Goal: Task Accomplishment & Management: Manage account settings

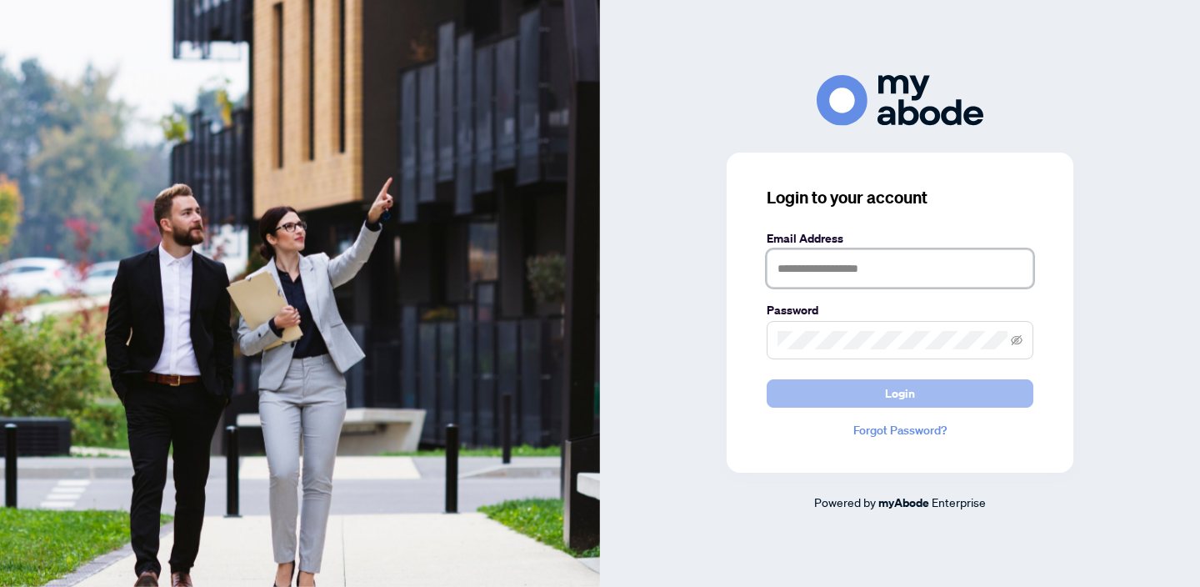
type input "**********"
click at [849, 390] on button "Login" at bounding box center [900, 393] width 267 height 28
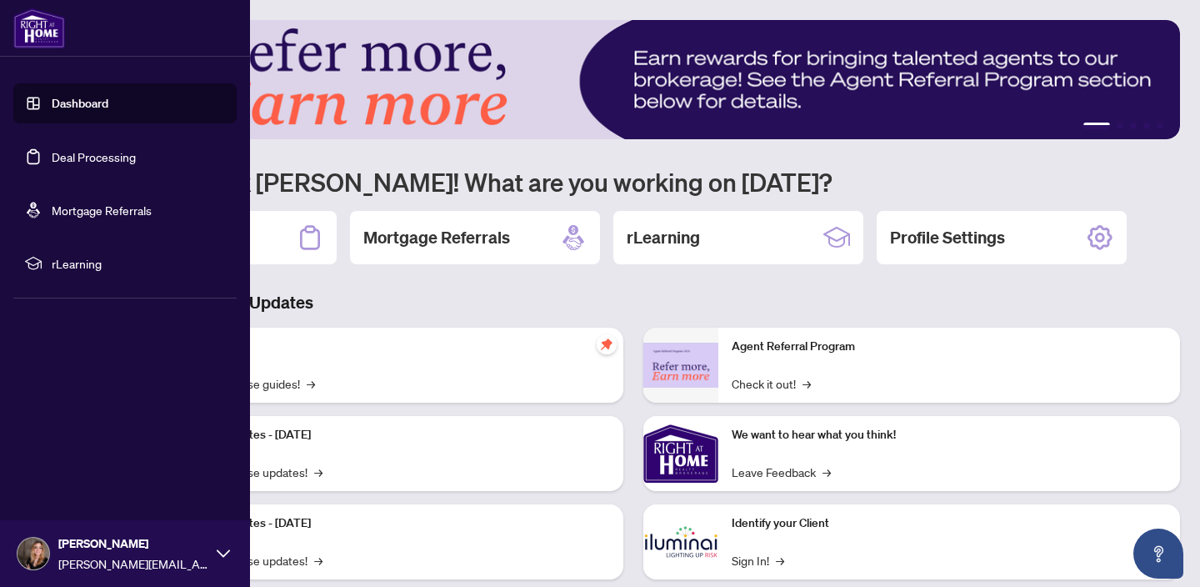
click at [97, 163] on link "Deal Processing" at bounding box center [94, 156] width 84 height 15
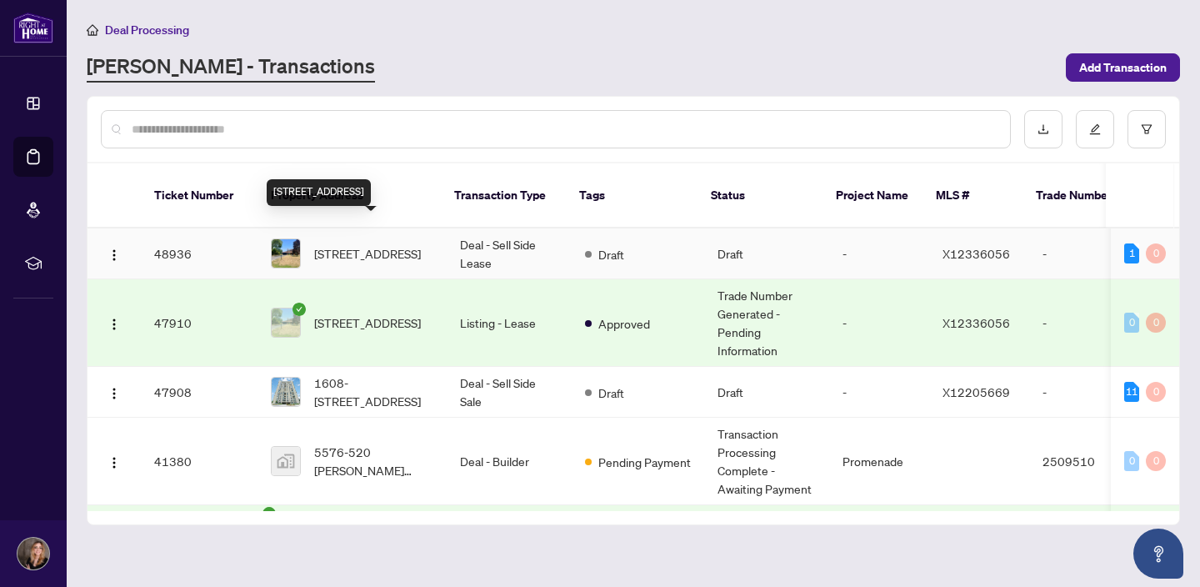
click at [365, 244] on span "[STREET_ADDRESS]" at bounding box center [367, 253] width 107 height 18
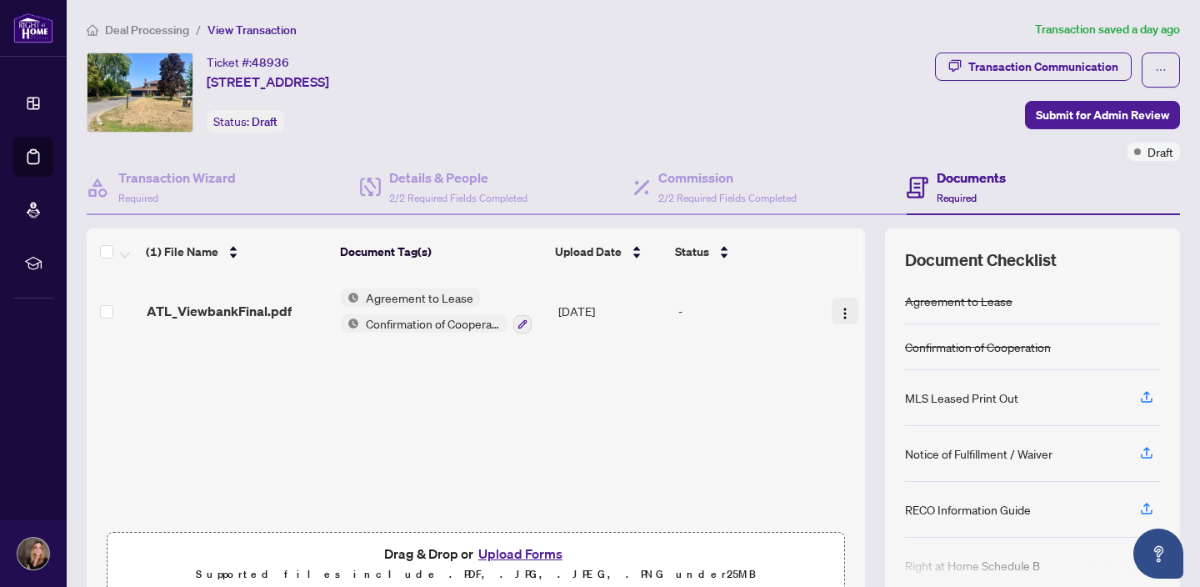
click at [839, 313] on img "button" at bounding box center [845, 313] width 13 height 13
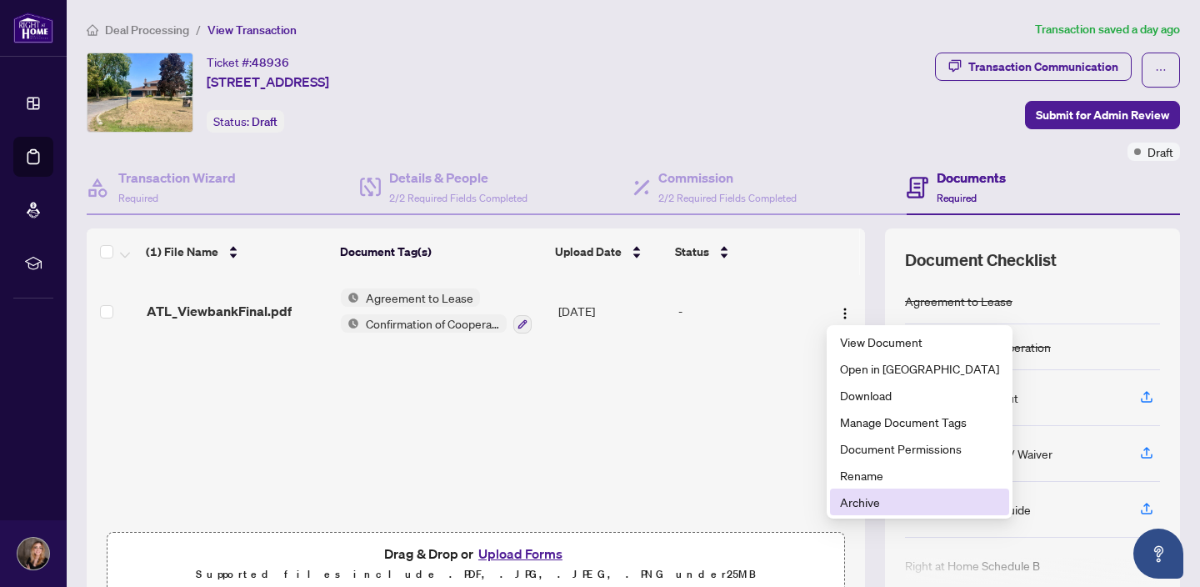
click at [881, 498] on span "Archive" at bounding box center [919, 502] width 159 height 18
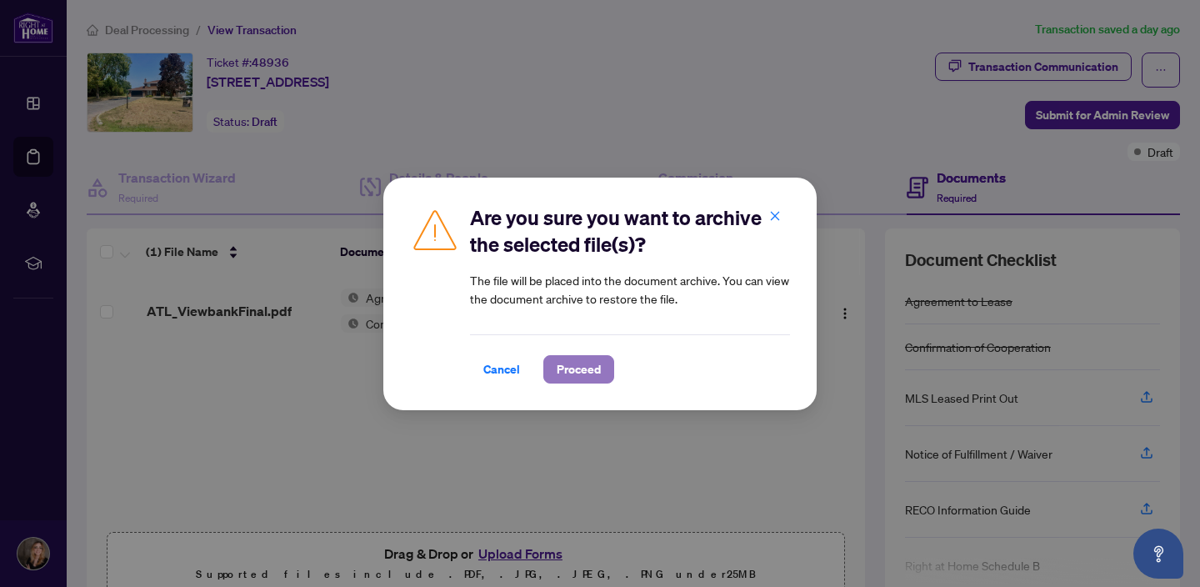
click at [598, 364] on span "Proceed" at bounding box center [579, 369] width 44 height 27
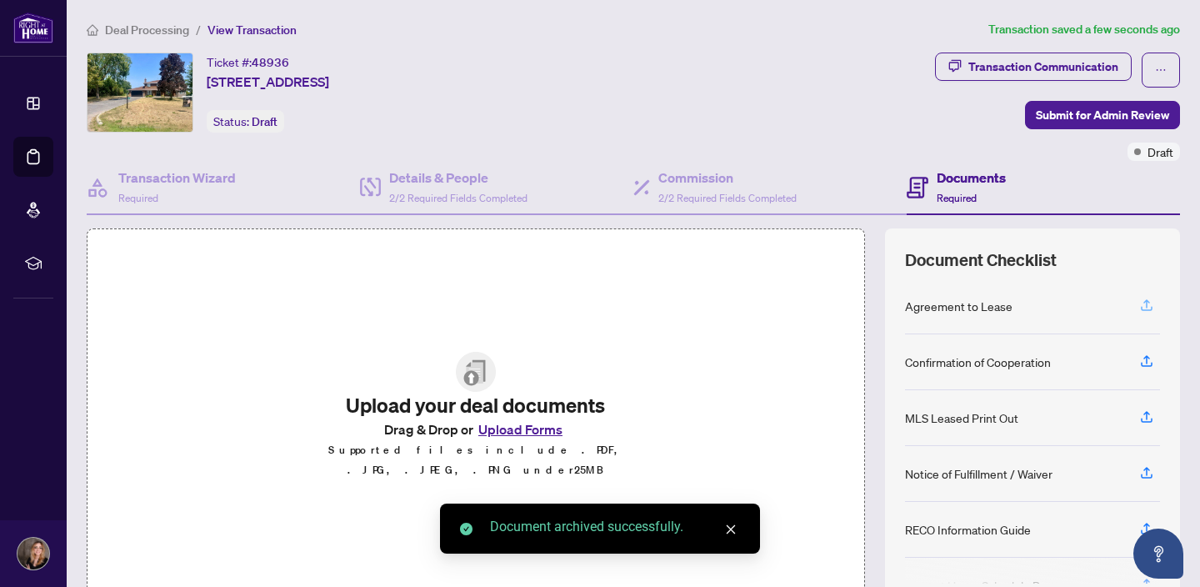
click at [1145, 305] on icon "button" at bounding box center [1147, 305] width 15 height 15
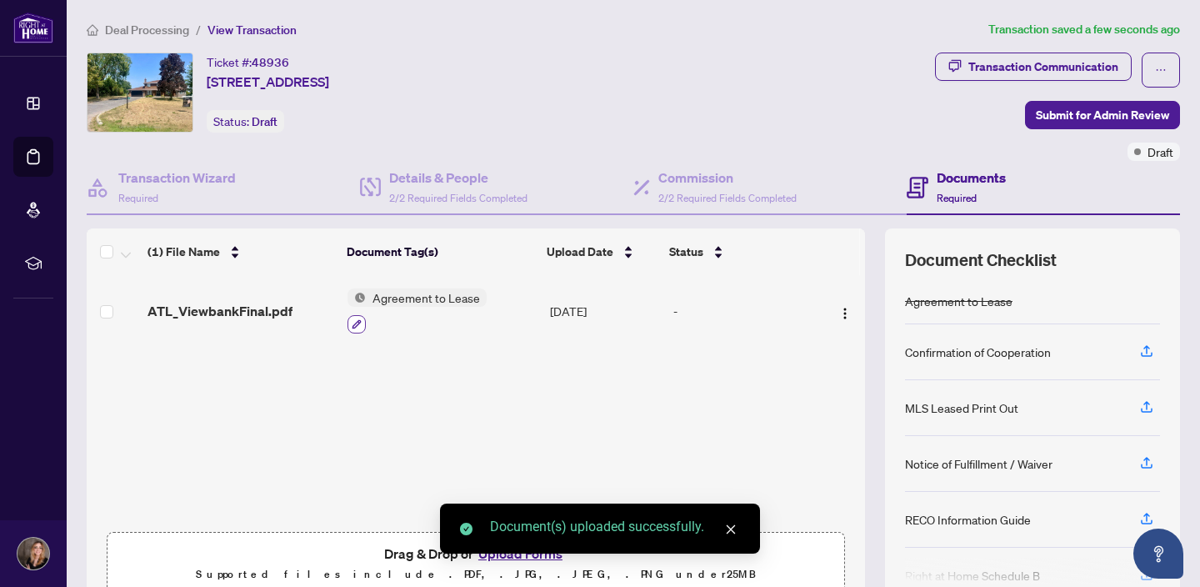
click at [353, 324] on icon "button" at bounding box center [357, 323] width 9 height 9
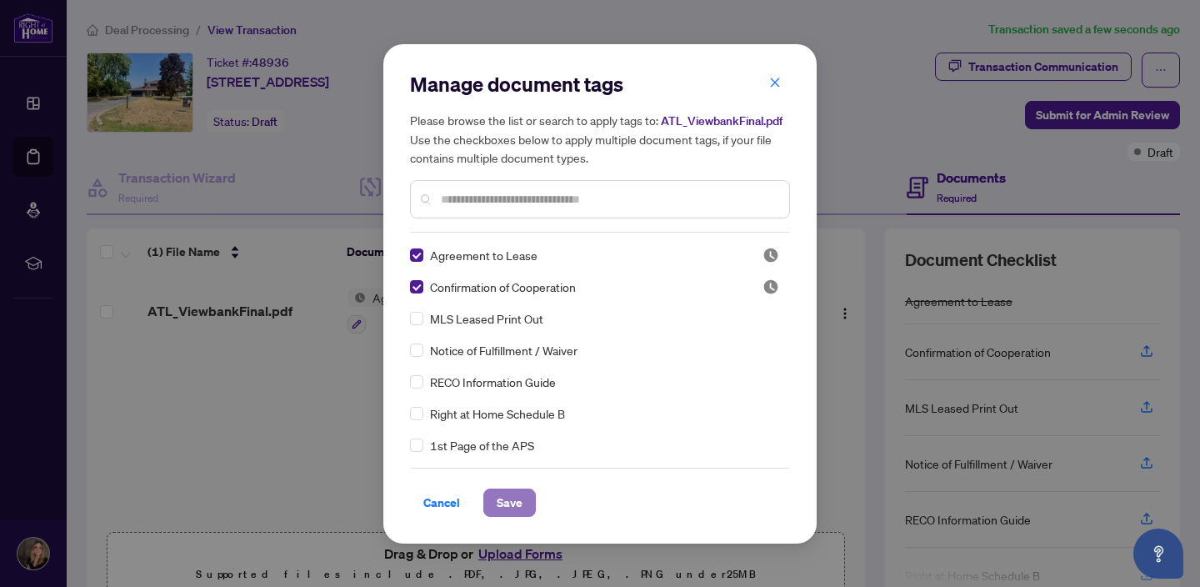
click at [504, 505] on span "Save" at bounding box center [510, 502] width 26 height 27
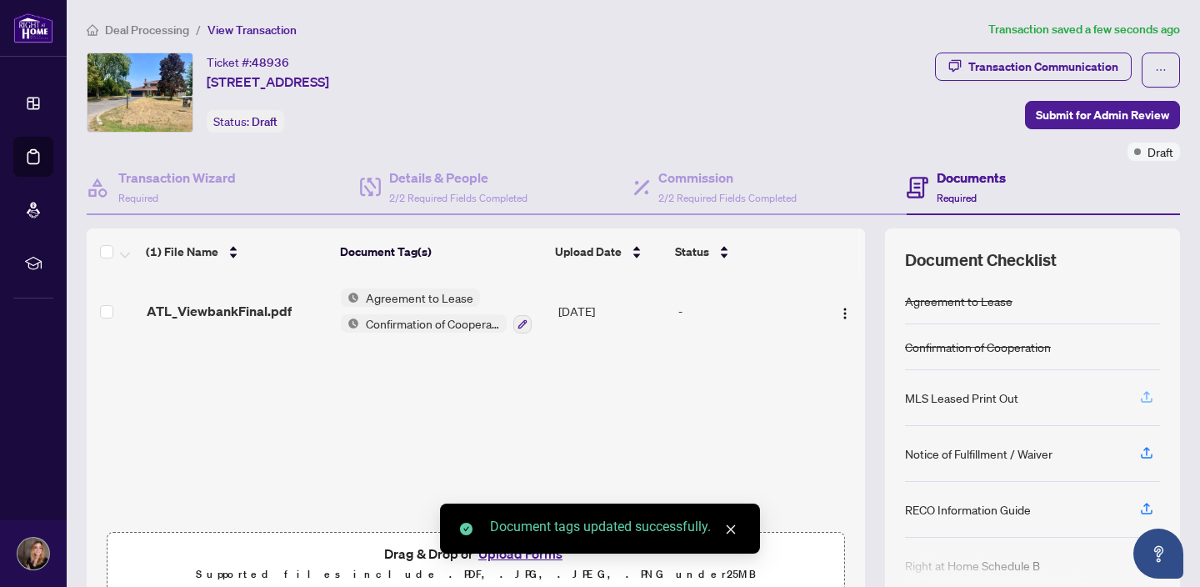
click at [1145, 391] on icon "button" at bounding box center [1147, 395] width 7 height 8
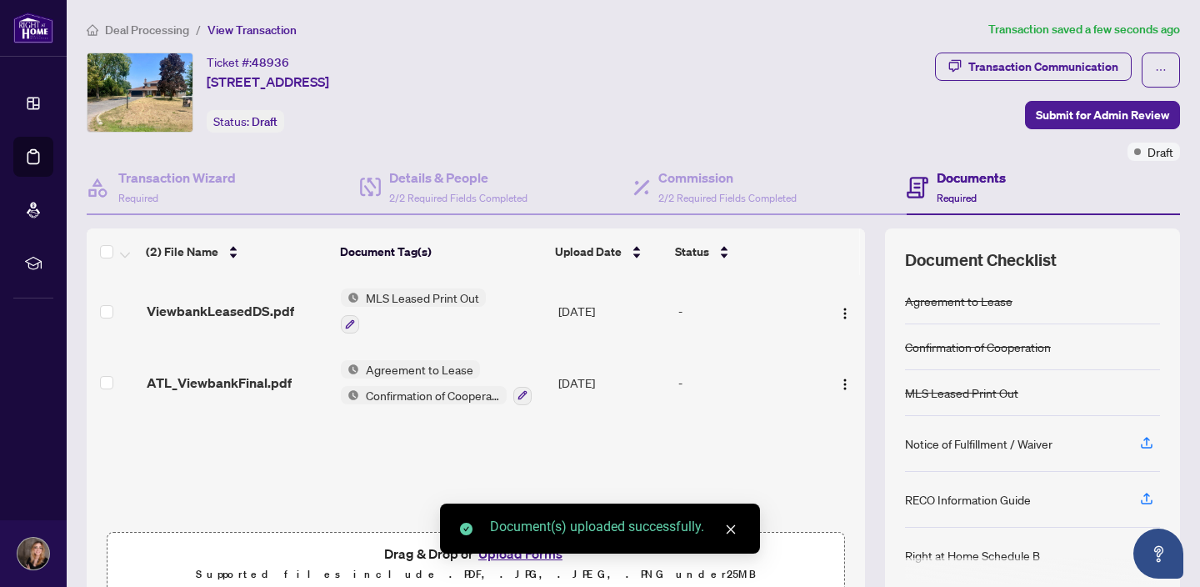
scroll to position [6, 0]
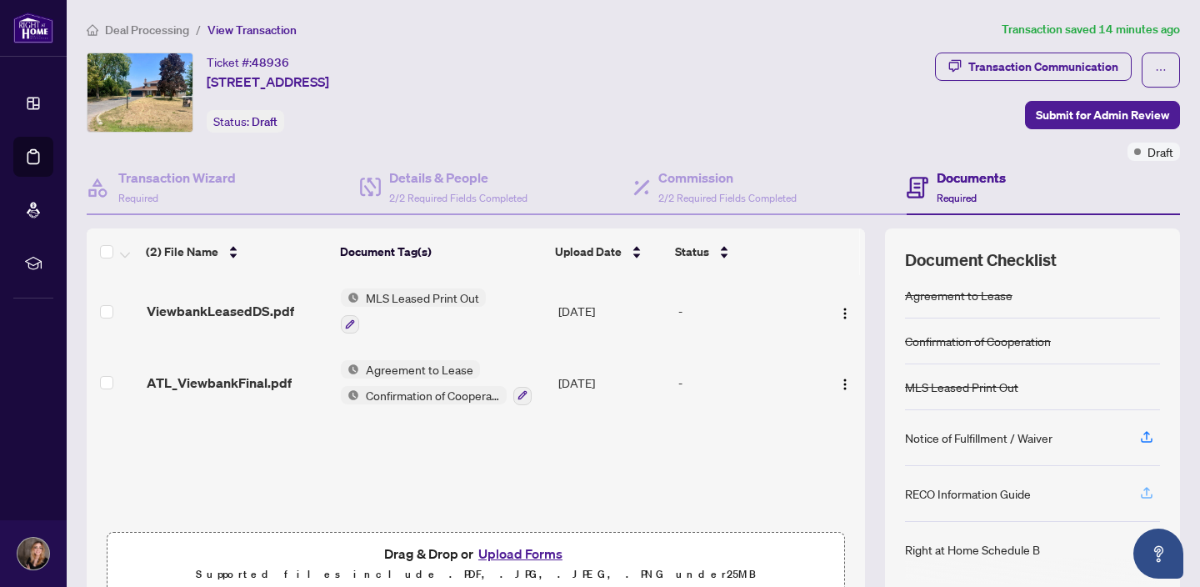
click at [1148, 492] on icon "button" at bounding box center [1147, 492] width 15 height 15
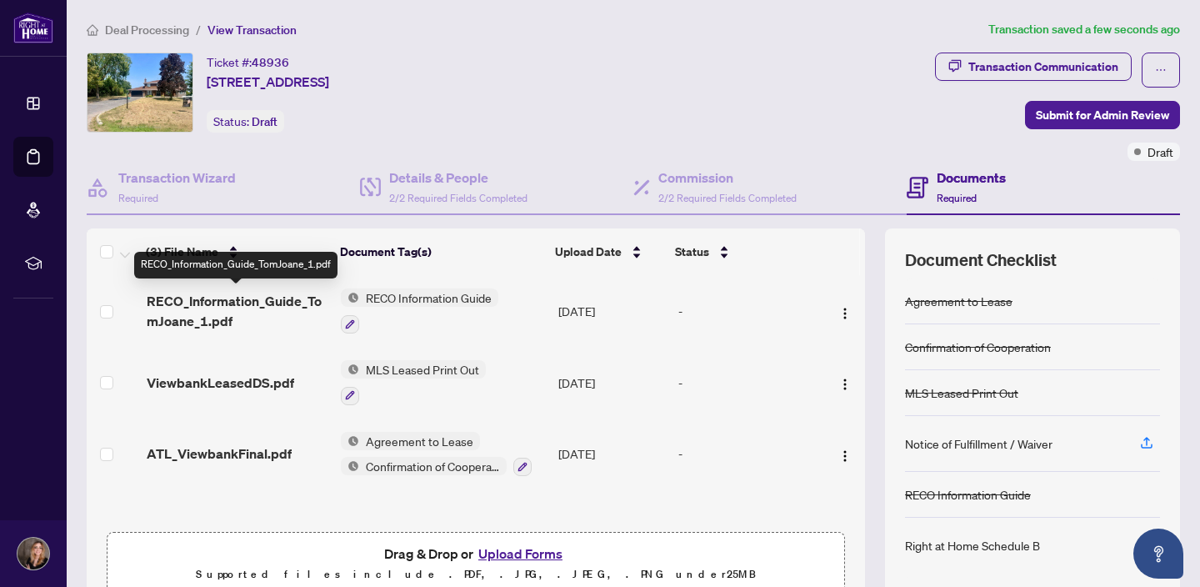
click at [193, 299] on span "RECO_Information_Guide_TomJoane_1.pdf" at bounding box center [238, 311] width 182 height 40
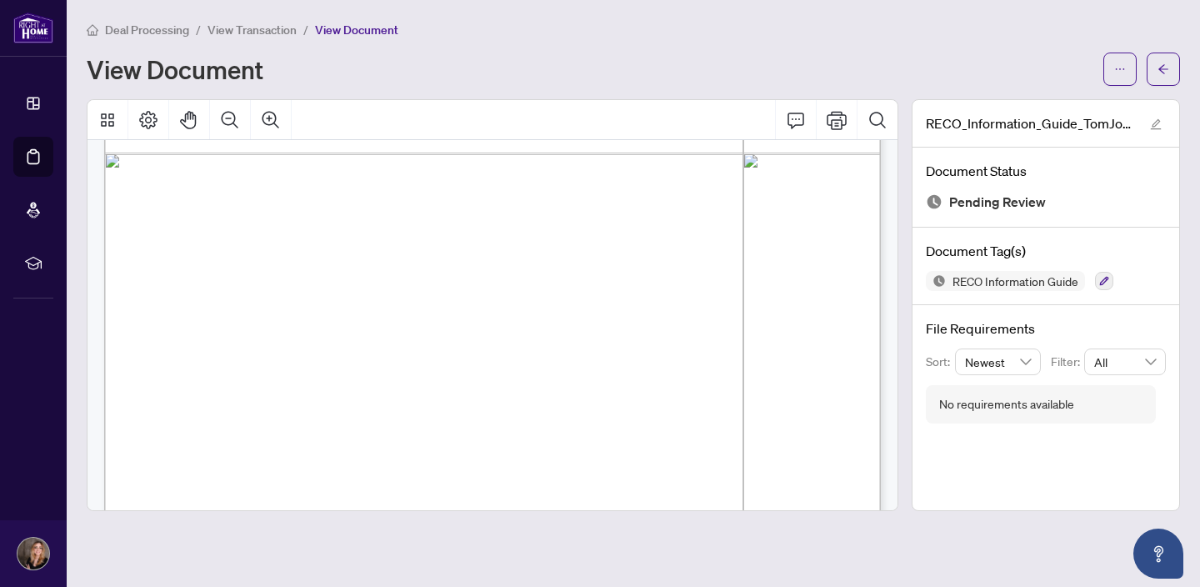
scroll to position [13020, 0]
click at [1166, 62] on span "button" at bounding box center [1164, 69] width 12 height 27
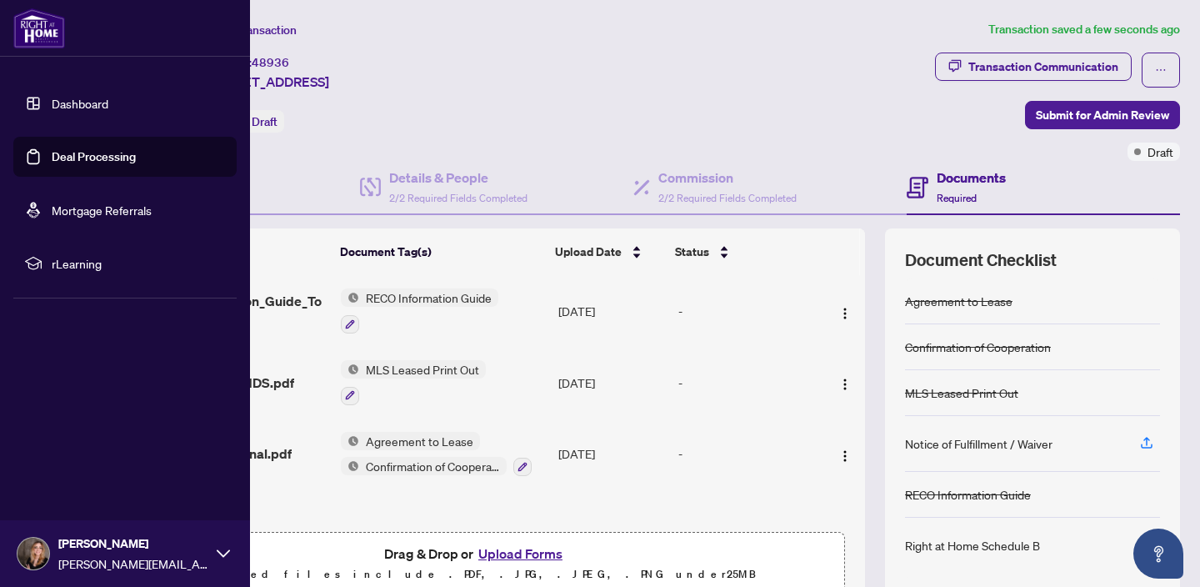
click at [52, 162] on link "Deal Processing" at bounding box center [94, 156] width 84 height 15
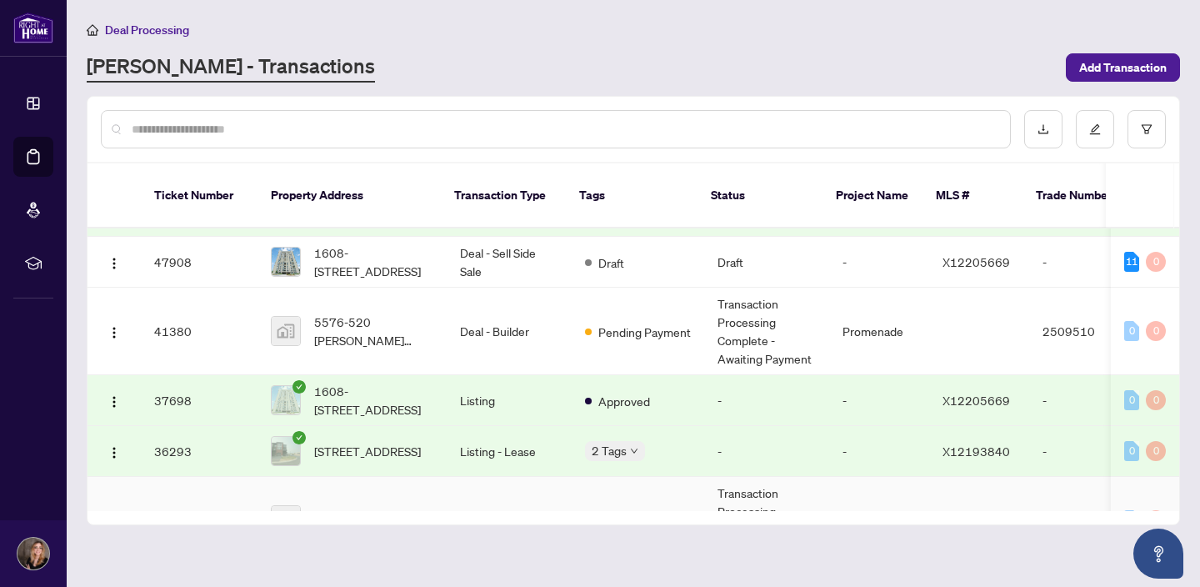
scroll to position [130, 0]
click at [109, 446] on img "button" at bounding box center [114, 452] width 13 height 13
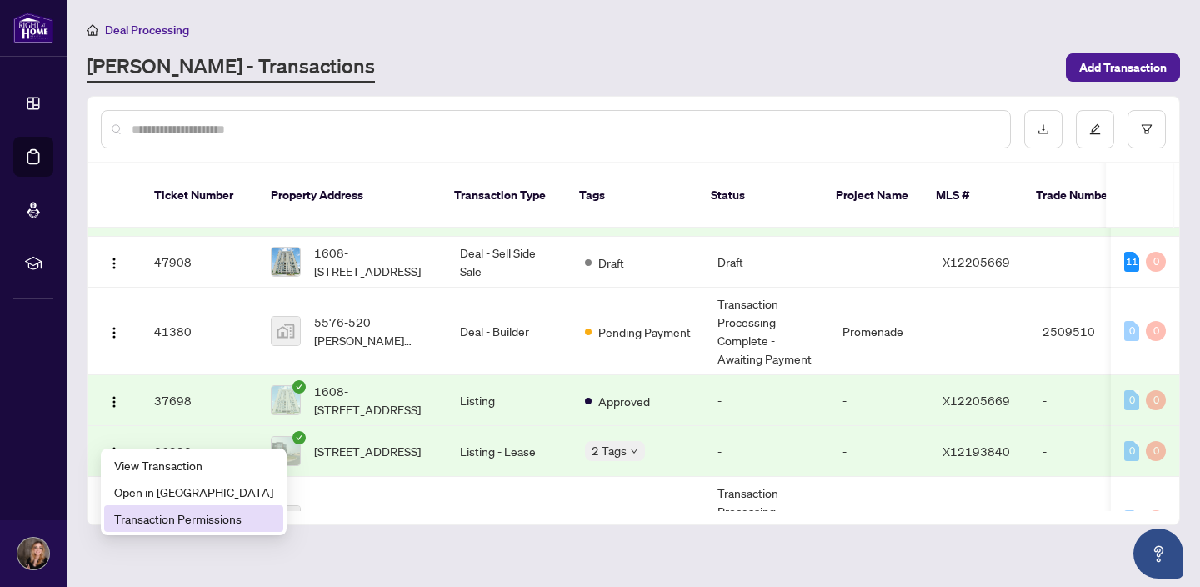
click at [194, 525] on span "Transaction Permissions" at bounding box center [193, 518] width 159 height 18
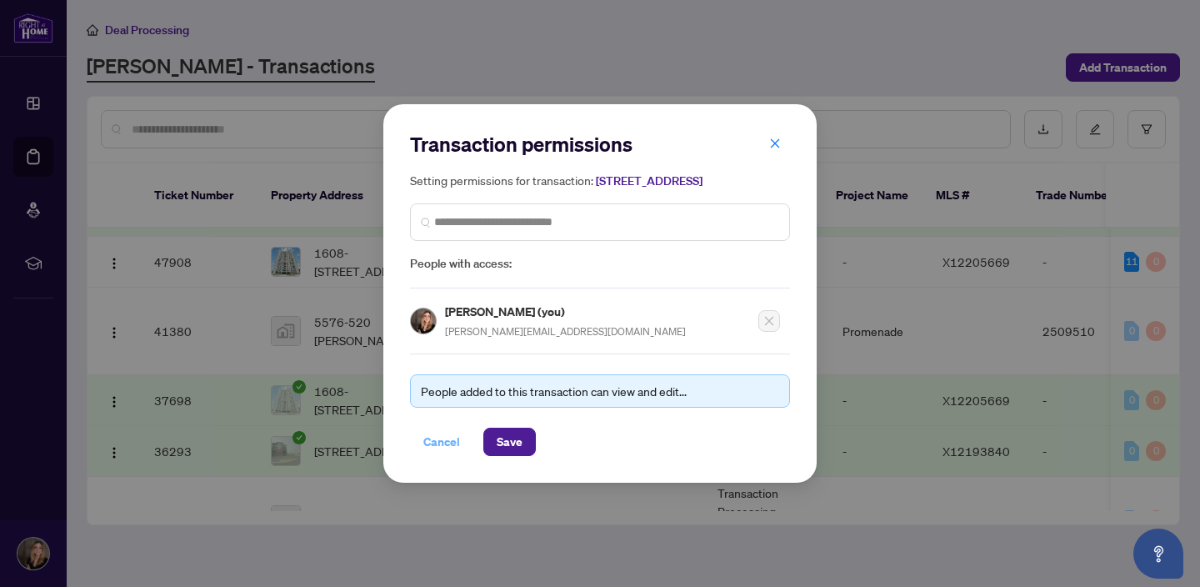
click at [440, 450] on span "Cancel" at bounding box center [442, 442] width 37 height 27
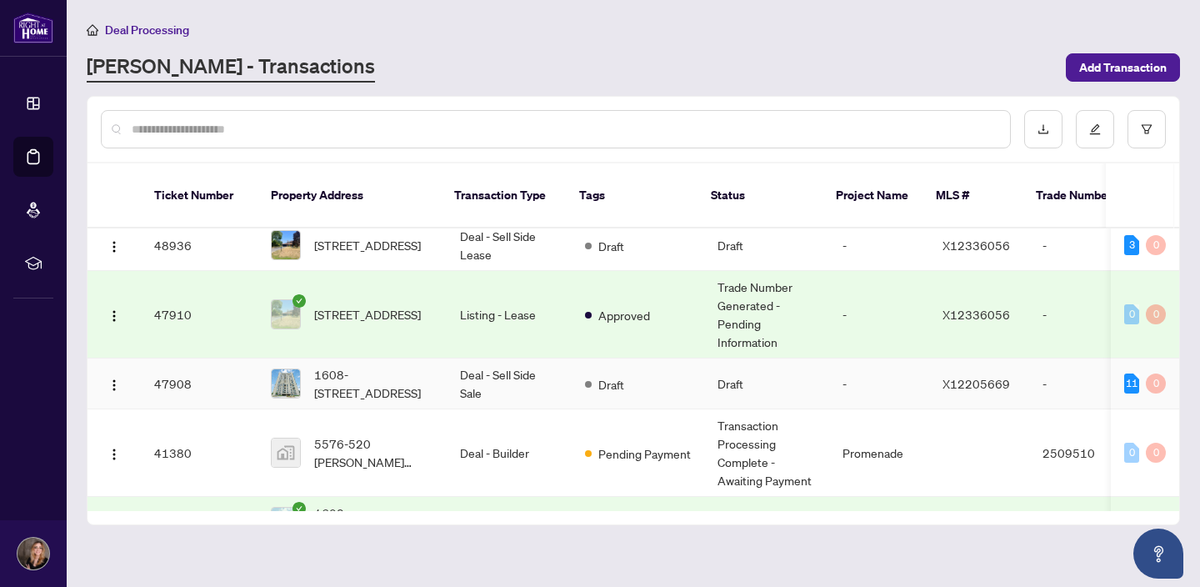
scroll to position [0, 0]
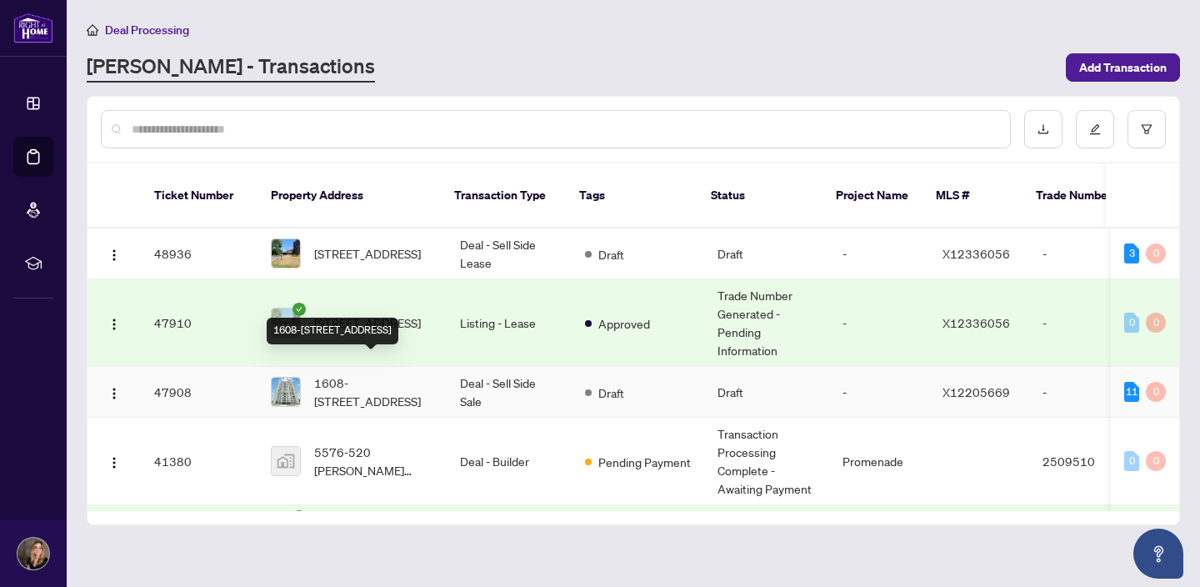
click at [366, 373] on span "1608-[STREET_ADDRESS]" at bounding box center [373, 391] width 119 height 37
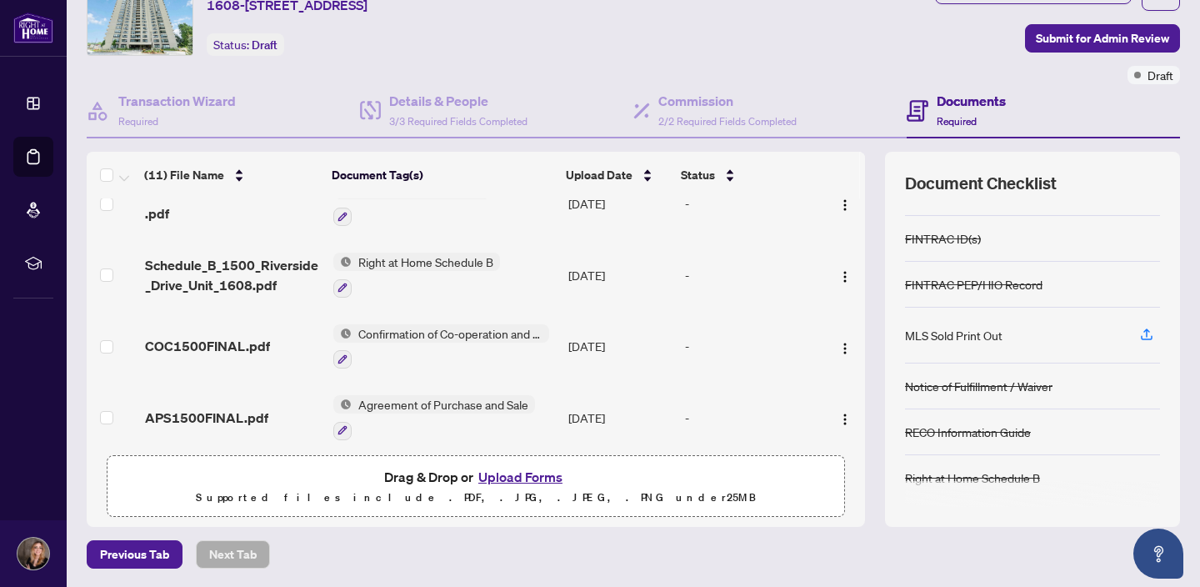
scroll to position [519, 0]
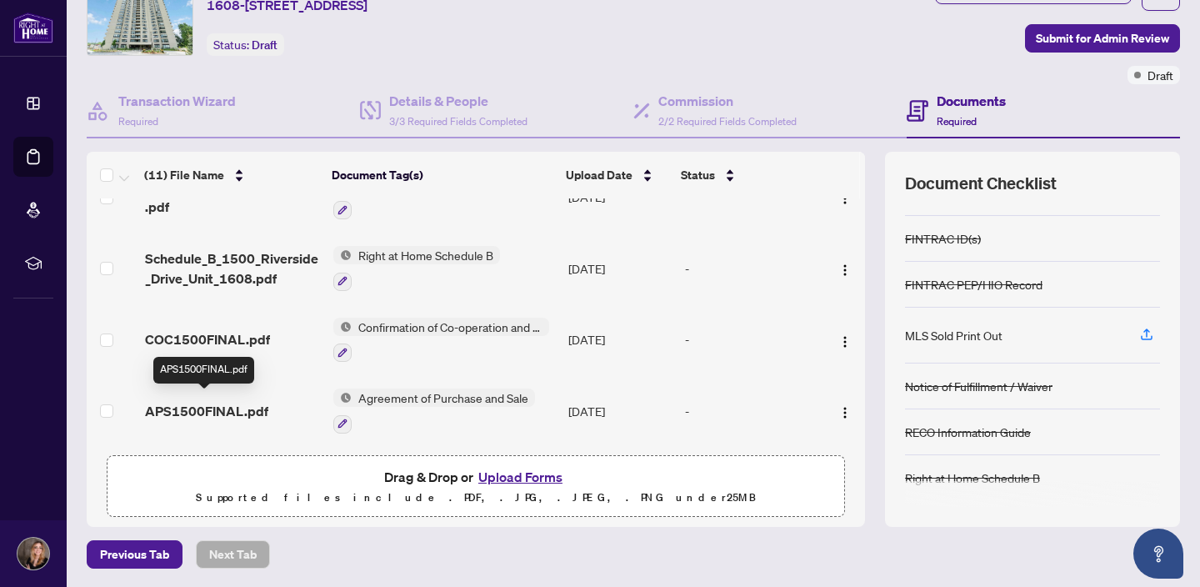
click at [221, 408] on span "APS1500FINAL.pdf" at bounding box center [206, 411] width 123 height 20
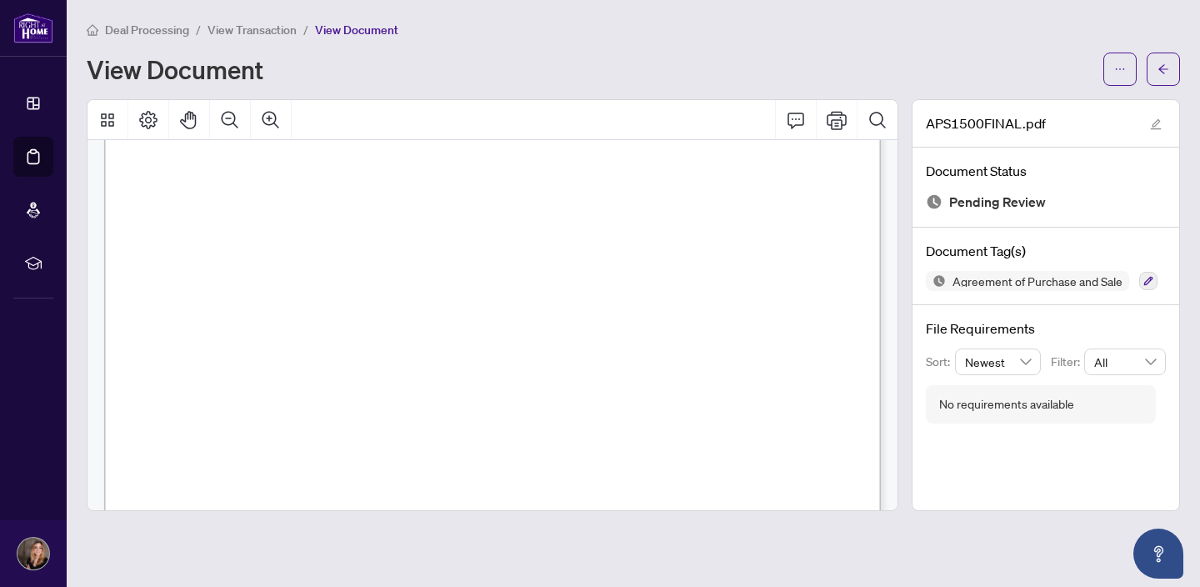
scroll to position [5823, 0]
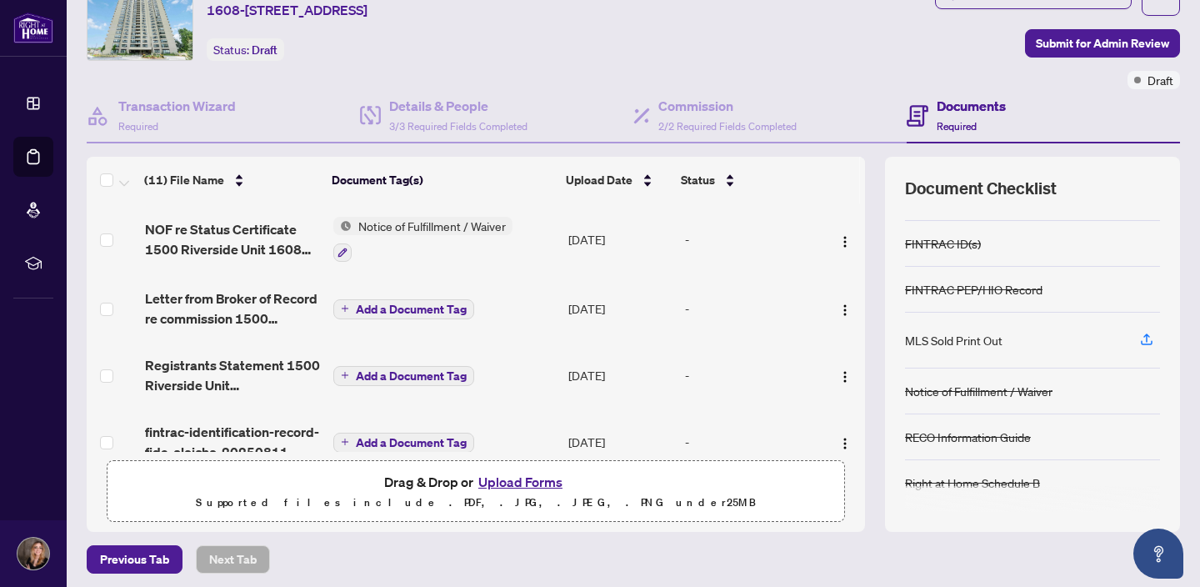
scroll to position [74, 0]
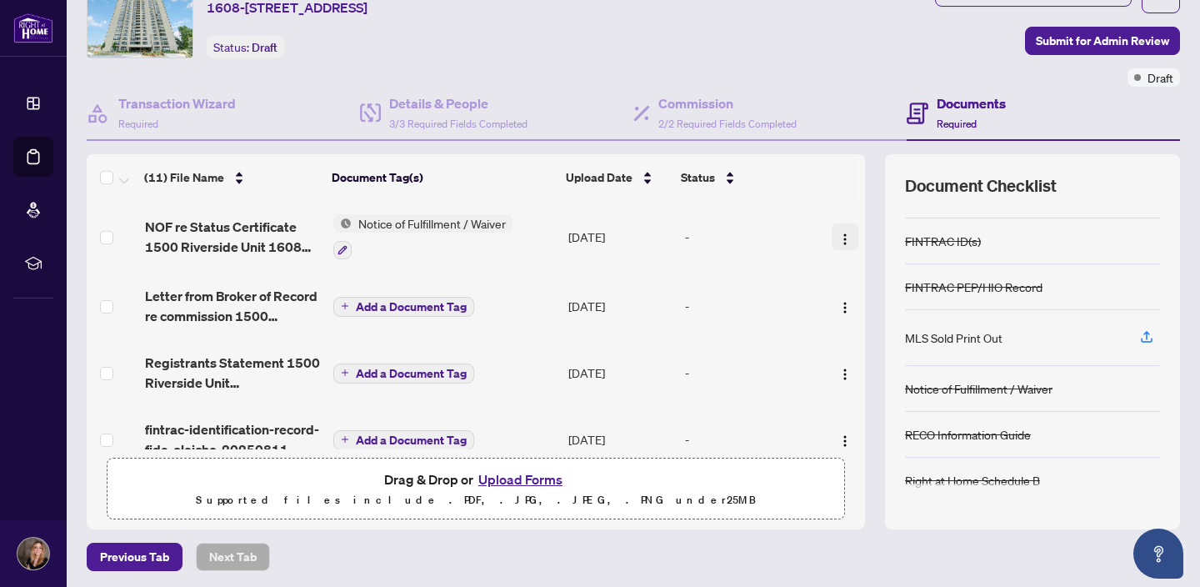
click at [839, 238] on img "button" at bounding box center [845, 239] width 13 height 13
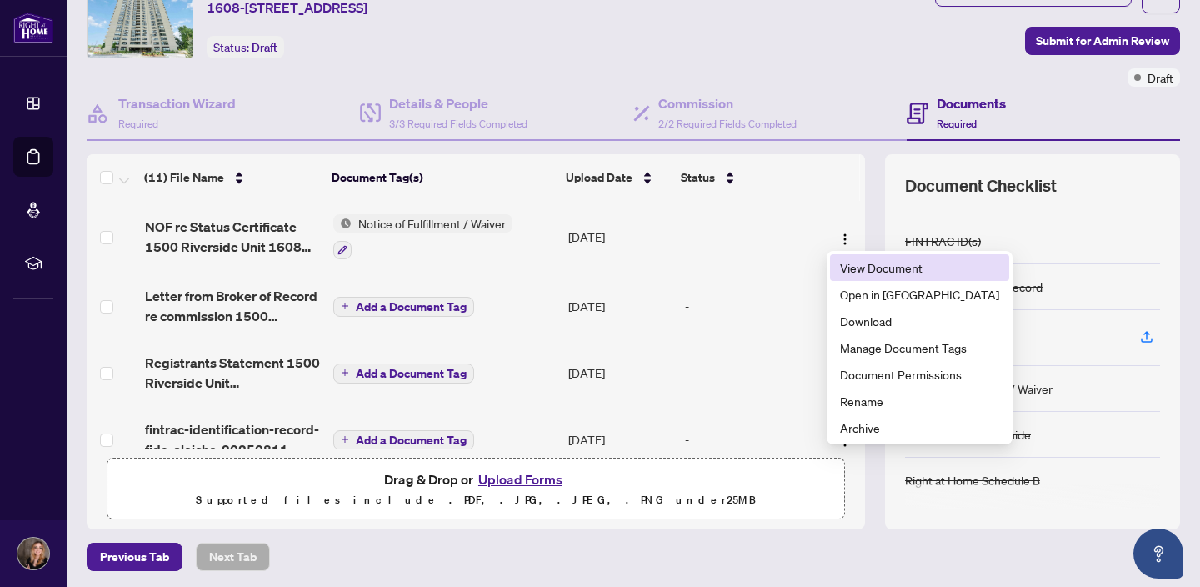
click at [866, 269] on span "View Document" at bounding box center [919, 267] width 159 height 18
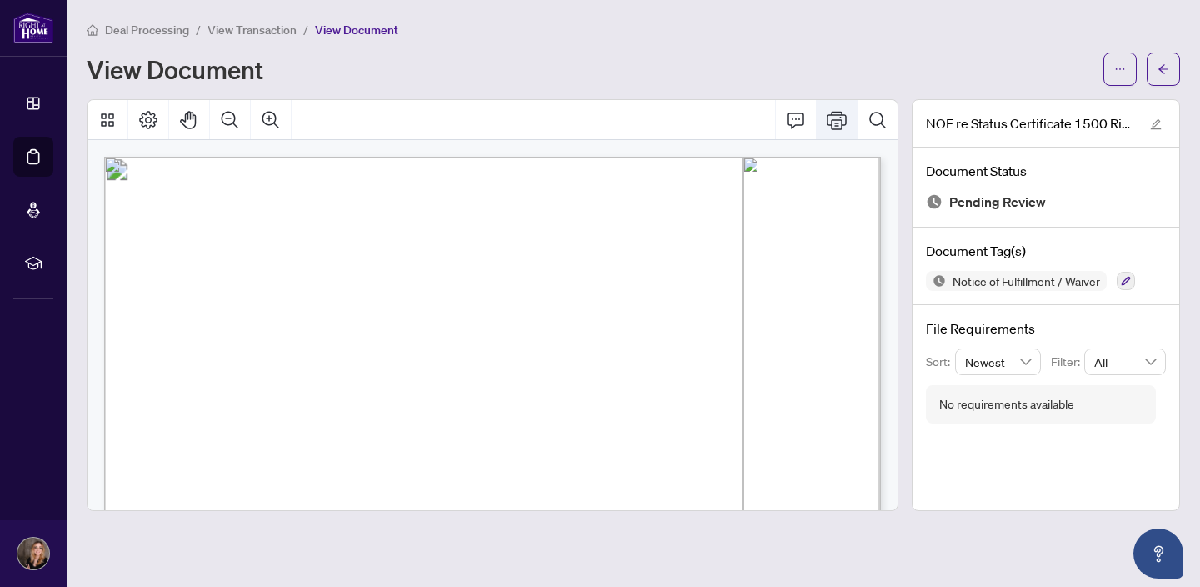
click at [835, 120] on icon "Print" at bounding box center [837, 120] width 20 height 20
